Goal: Information Seeking & Learning: Learn about a topic

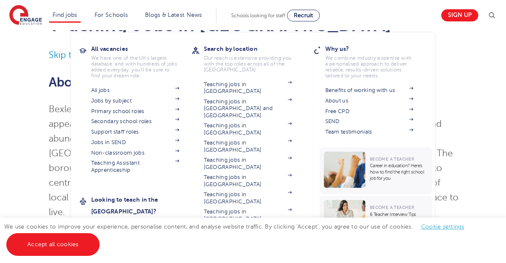
scroll to position [63, 0]
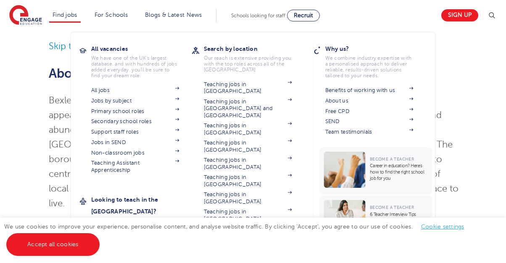
click at [257, 260] on link "Teaching jobs in [GEOGRAPHIC_DATA]" at bounding box center [248, 267] width 88 height 14
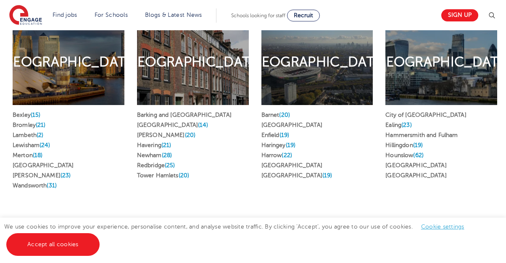
scroll to position [450, 0]
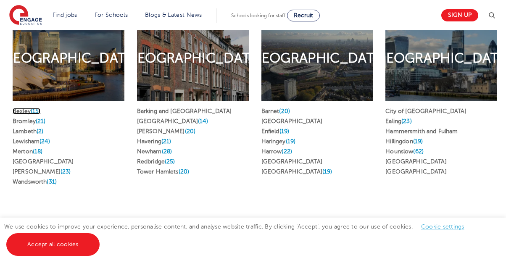
click at [23, 108] on link "Bexley (15)" at bounding box center [27, 111] width 28 height 6
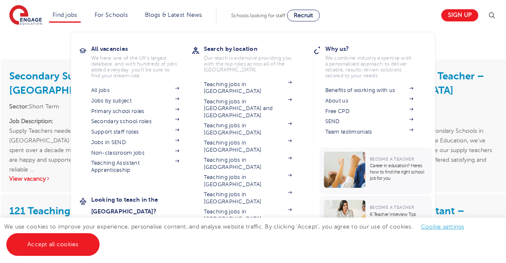
scroll to position [1032, 0]
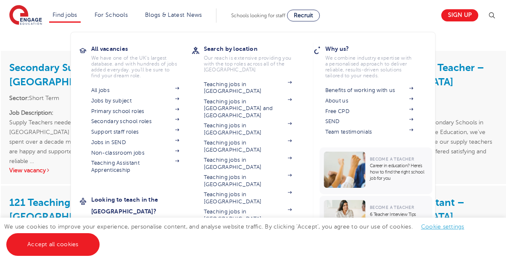
click at [235, 226] on link "Teaching Jobs in [GEOGRAPHIC_DATA]" at bounding box center [248, 233] width 88 height 14
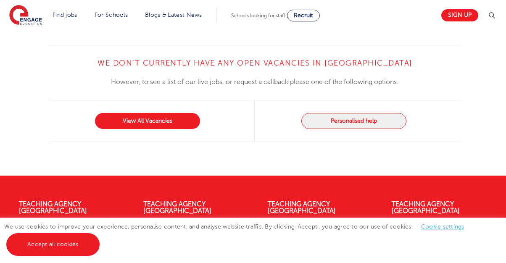
scroll to position [1247, 0]
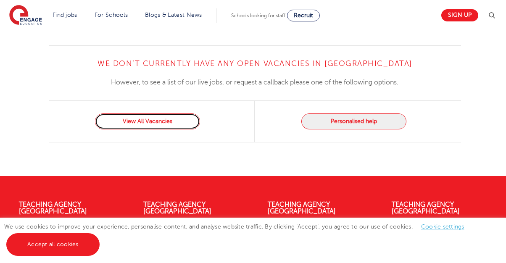
click at [173, 113] on link "View All Vacancies" at bounding box center [147, 121] width 105 height 16
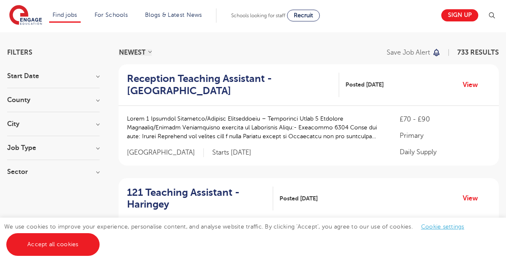
scroll to position [45, 0]
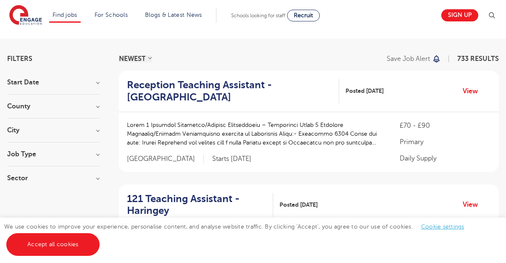
click at [82, 153] on h3 "Job Type" at bounding box center [53, 154] width 92 height 7
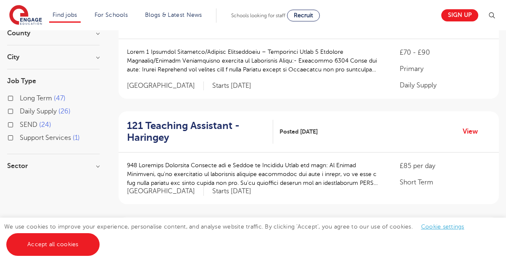
scroll to position [122, 0]
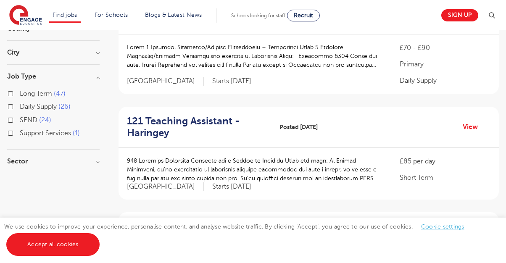
click at [20, 106] on label "Daily Supply 26" at bounding box center [45, 106] width 51 height 11
click at [20, 106] on input "Daily Supply 26" at bounding box center [22, 105] width 5 height 5
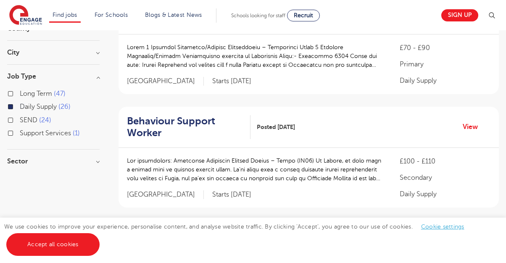
click at [20, 121] on label "SEND 24" at bounding box center [36, 120] width 32 height 11
click at [20, 121] on input "SEND 24" at bounding box center [22, 118] width 5 height 5
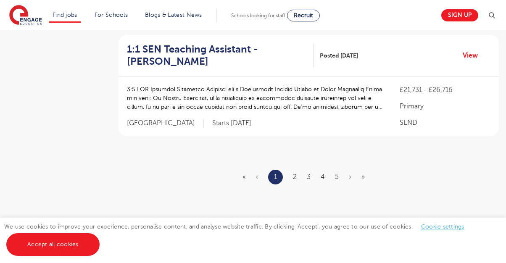
scroll to position [1105, 0]
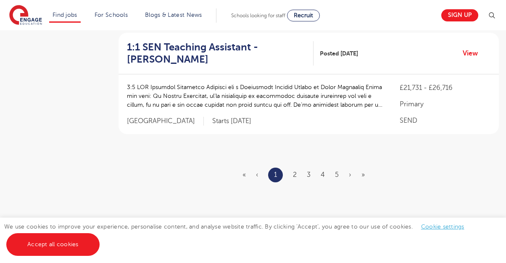
click at [297, 168] on ul "« ‹ 1 2 3 4 5 › »" at bounding box center [308, 175] width 132 height 15
click at [295, 171] on link "2" at bounding box center [295, 175] width 4 height 8
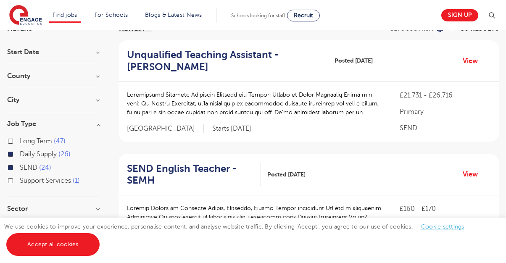
scroll to position [63, 0]
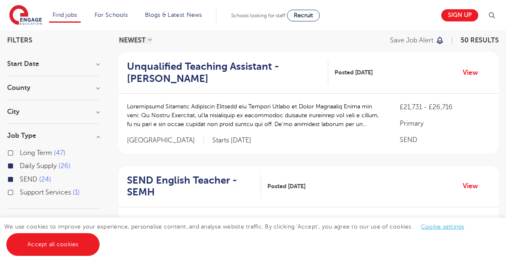
click at [97, 88] on h3 "County" at bounding box center [53, 87] width 92 height 7
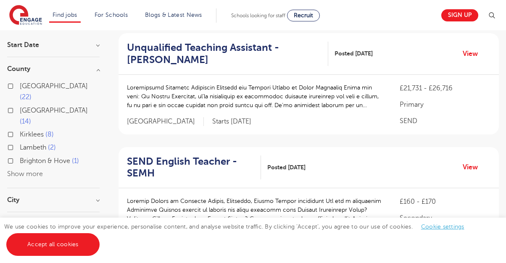
scroll to position [82, 0]
click at [20, 170] on button "Show more" at bounding box center [25, 174] width 36 height 8
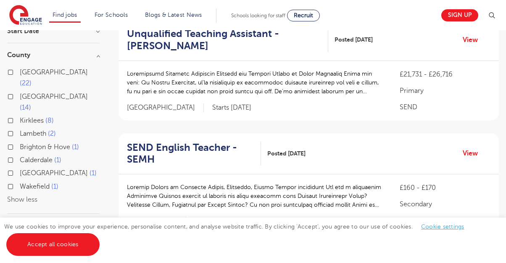
scroll to position [84, 0]
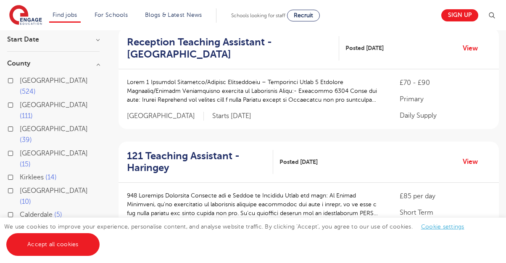
scroll to position [90, 0]
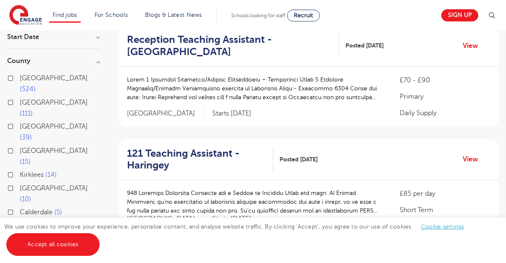
click at [32, 78] on span "[GEOGRAPHIC_DATA]" at bounding box center [54, 78] width 68 height 8
click at [25, 78] on input "London 524" at bounding box center [22, 76] width 5 height 5
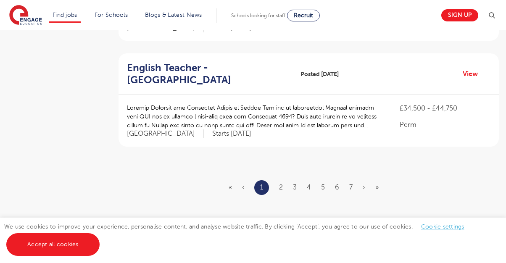
scroll to position [1017, 0]
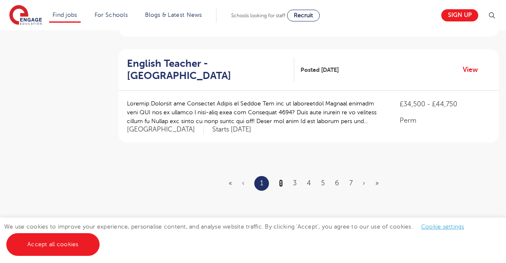
click at [281, 179] on link "2" at bounding box center [281, 183] width 4 height 8
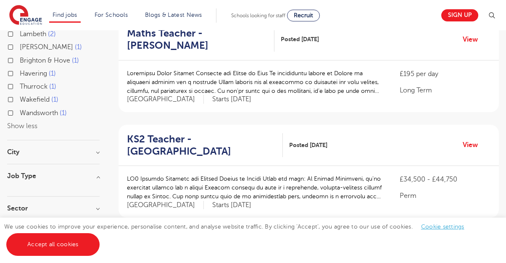
scroll to position [316, 0]
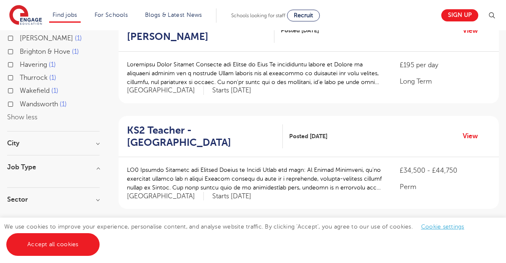
click at [89, 140] on h3 "City" at bounding box center [53, 143] width 92 height 7
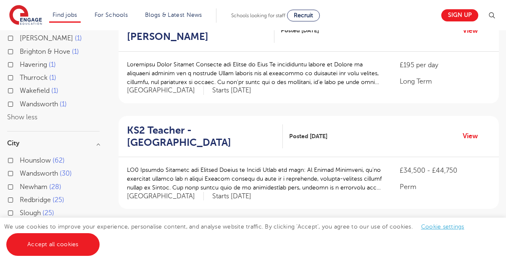
scroll to position [334, 0]
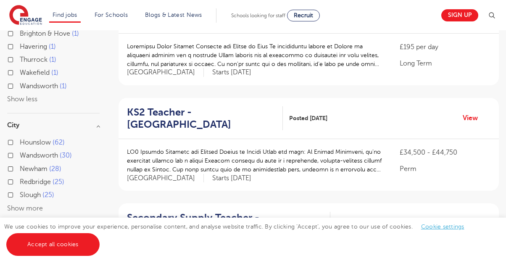
click at [29, 205] on button "Show more" at bounding box center [25, 209] width 36 height 8
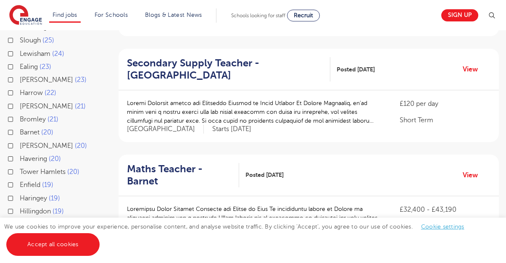
scroll to position [487, 0]
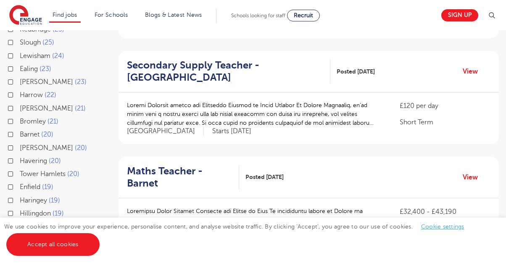
click at [20, 116] on label "Bromley 21" at bounding box center [39, 121] width 39 height 11
click at [20, 118] on input "Bromley 21" at bounding box center [22, 120] width 5 height 5
checkbox input "true"
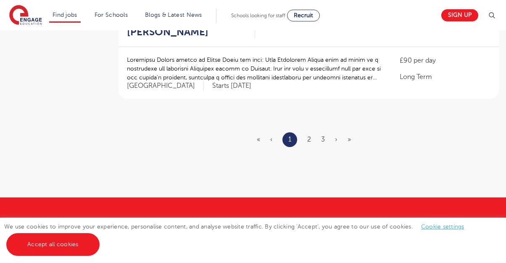
scroll to position [1061, 0]
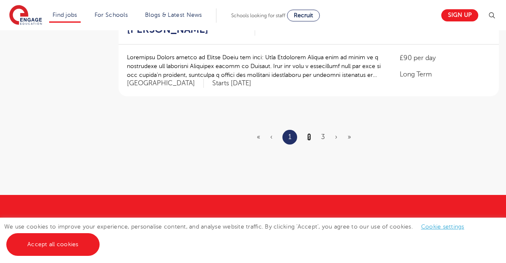
click at [309, 135] on link "2" at bounding box center [309, 137] width 4 height 8
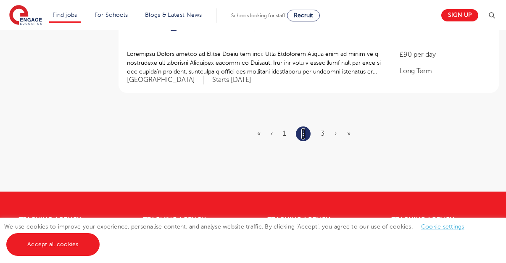
scroll to position [1074, 0]
